Goal: Information Seeking & Learning: Learn about a topic

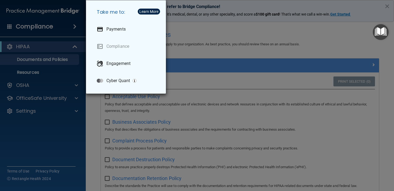
click at [208, 41] on div "Take me to: Payments Compliance Engagement Cyber Quant" at bounding box center [197, 95] width 394 height 191
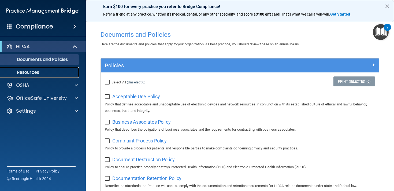
click at [38, 72] on p "Resources" at bounding box center [39, 72] width 73 height 5
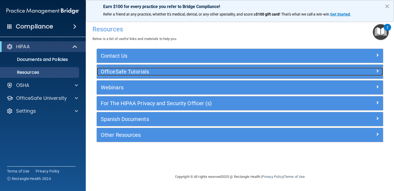
click at [144, 71] on h5 "OfficeSafe Tutorials" at bounding box center [204, 72] width 207 height 6
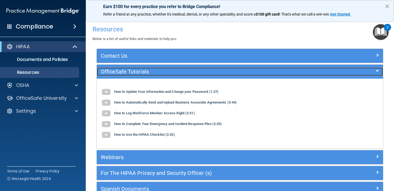
click at [144, 71] on h5 "OfficeSafe Tutorials" at bounding box center [204, 72] width 207 height 6
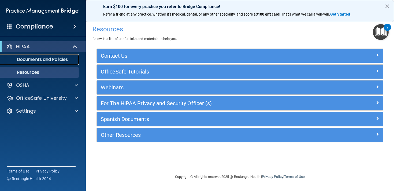
click at [65, 60] on p "Documents and Policies" at bounding box center [39, 59] width 73 height 5
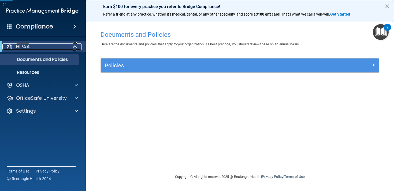
click at [75, 48] on span at bounding box center [75, 46] width 5 height 6
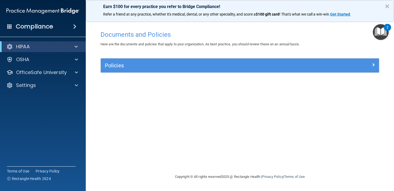
click at [75, 25] on span at bounding box center [74, 26] width 3 height 6
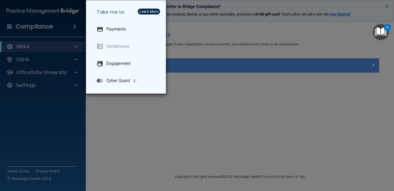
click at [45, 101] on div "Take me to: Payments Compliance Engagement Cyber Quant" at bounding box center [197, 95] width 394 height 191
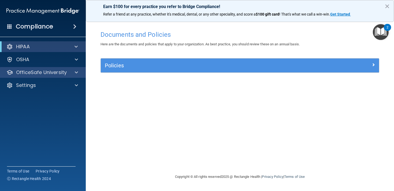
click at [73, 69] on div "OfficeSafe University" at bounding box center [43, 72] width 86 height 11
click at [75, 72] on span at bounding box center [76, 72] width 3 height 6
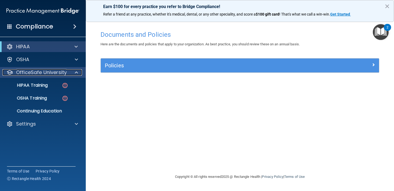
click at [56, 73] on p "OfficeSafe University" at bounding box center [41, 72] width 51 height 6
